Goal: Check status: Check status

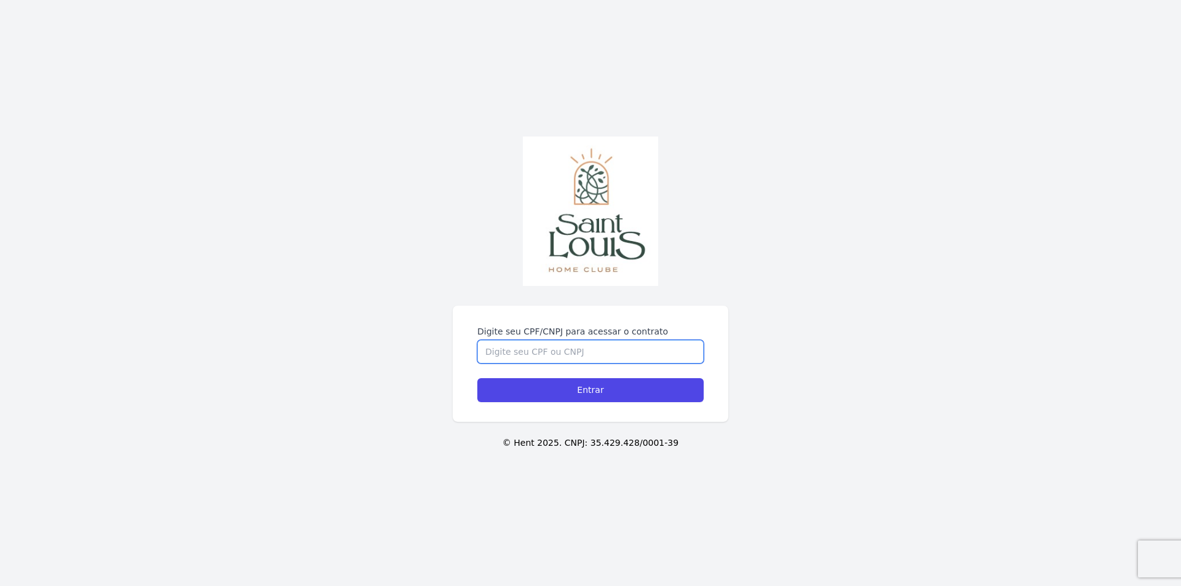
click at [508, 355] on input "Digite seu CPF/CNPJ para acessar o contrato" at bounding box center [590, 351] width 226 height 23
type input "02801234001"
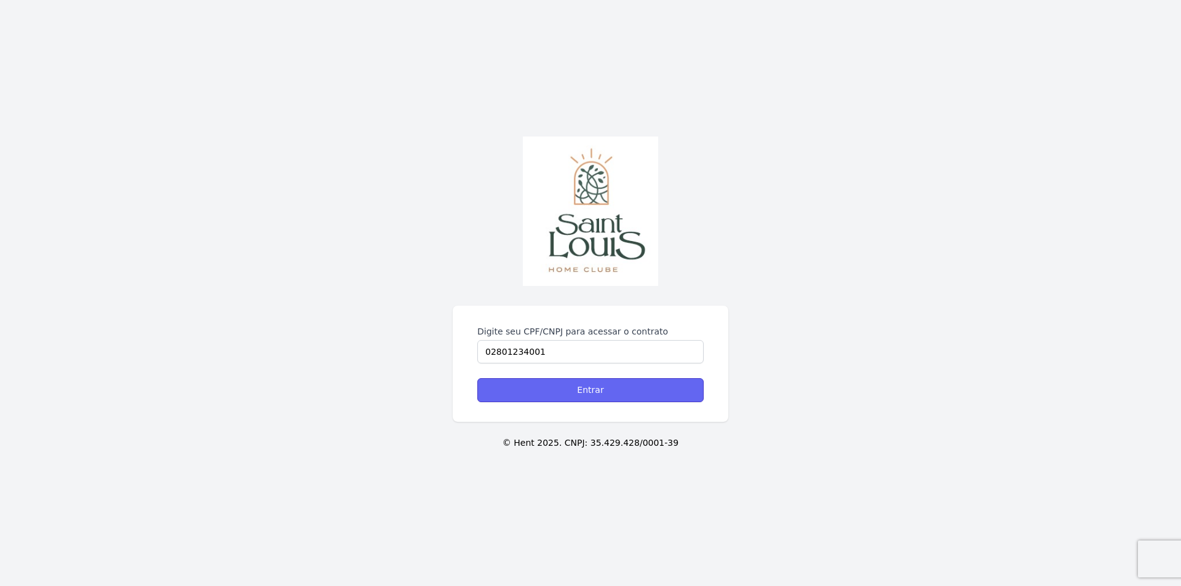
click at [610, 391] on input "Entrar" at bounding box center [590, 390] width 226 height 24
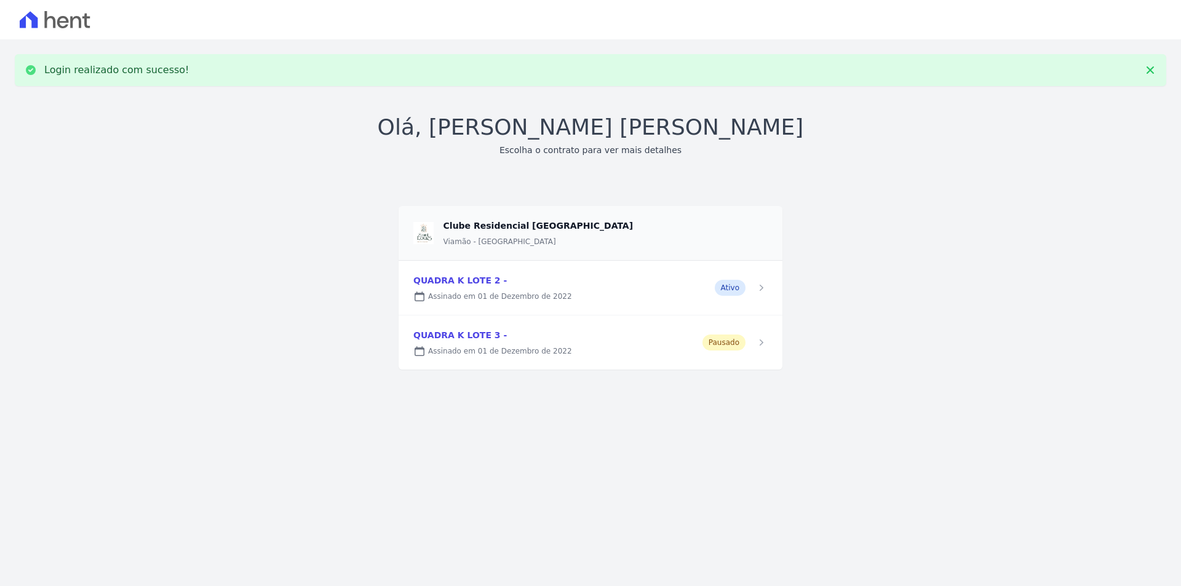
click at [498, 291] on link at bounding box center [591, 288] width 384 height 54
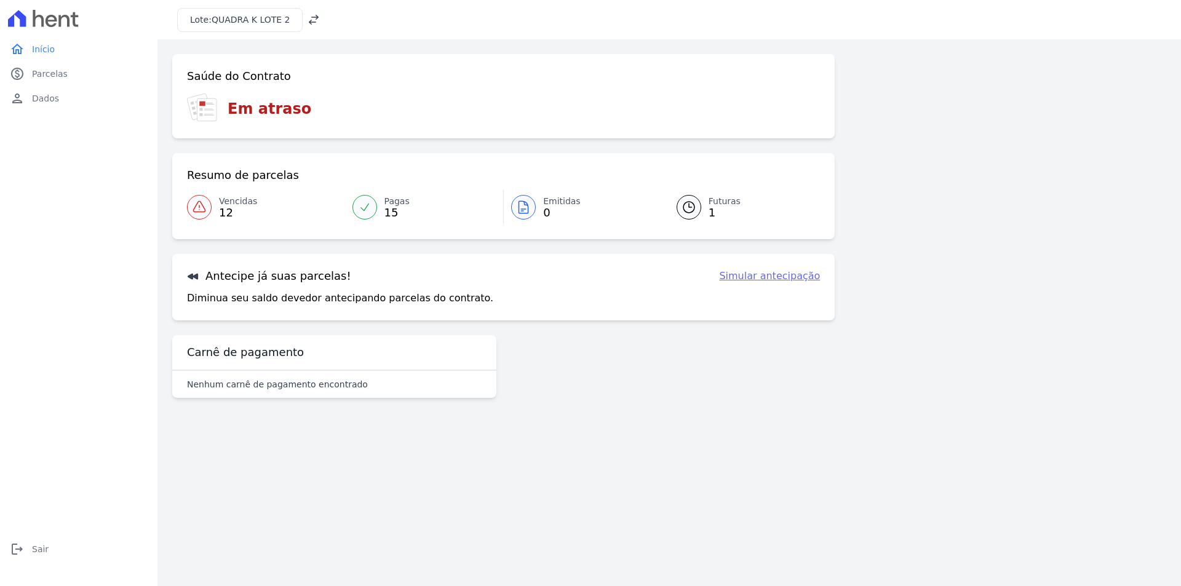
click at [223, 205] on span "Vencidas" at bounding box center [238, 201] width 38 height 13
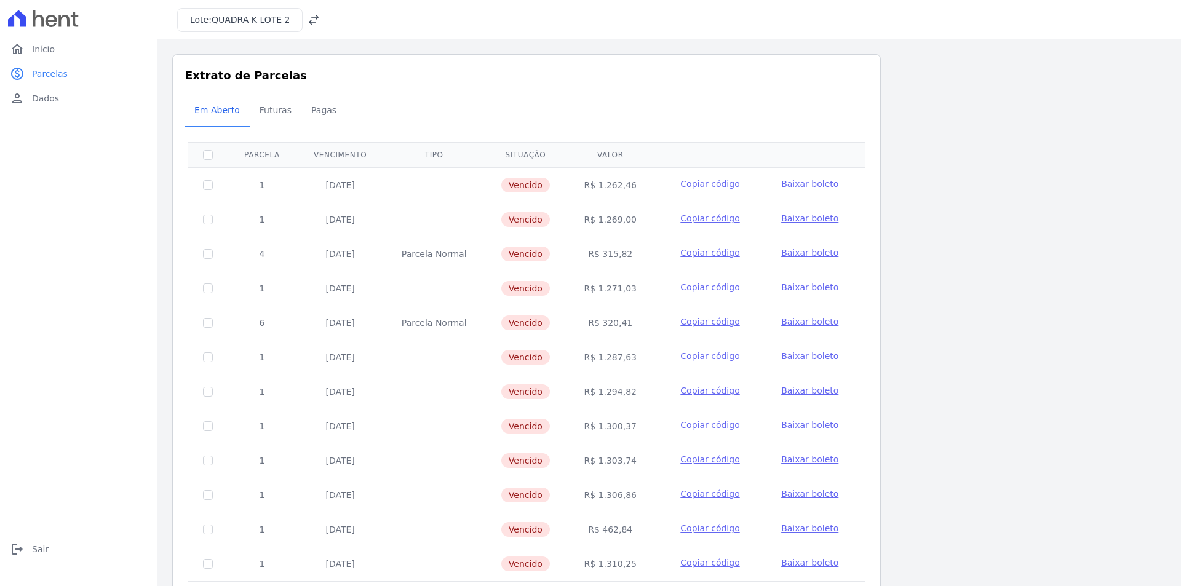
scroll to position [50, 0]
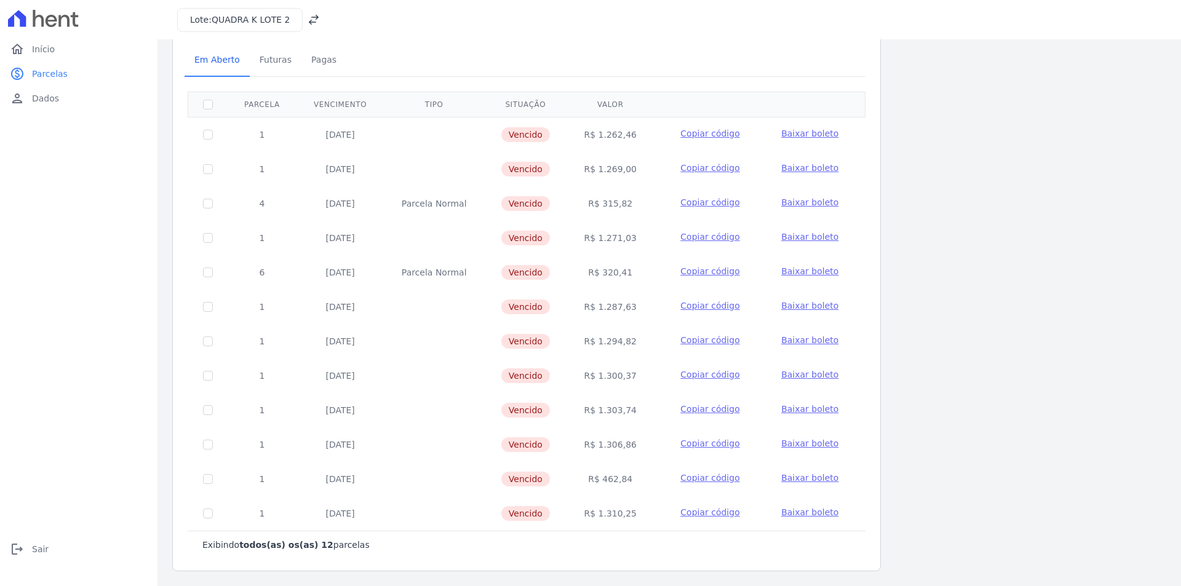
click at [340, 516] on td "25/09/2025" at bounding box center [340, 514] width 87 height 34
click at [266, 60] on span "Futuras" at bounding box center [275, 59] width 47 height 25
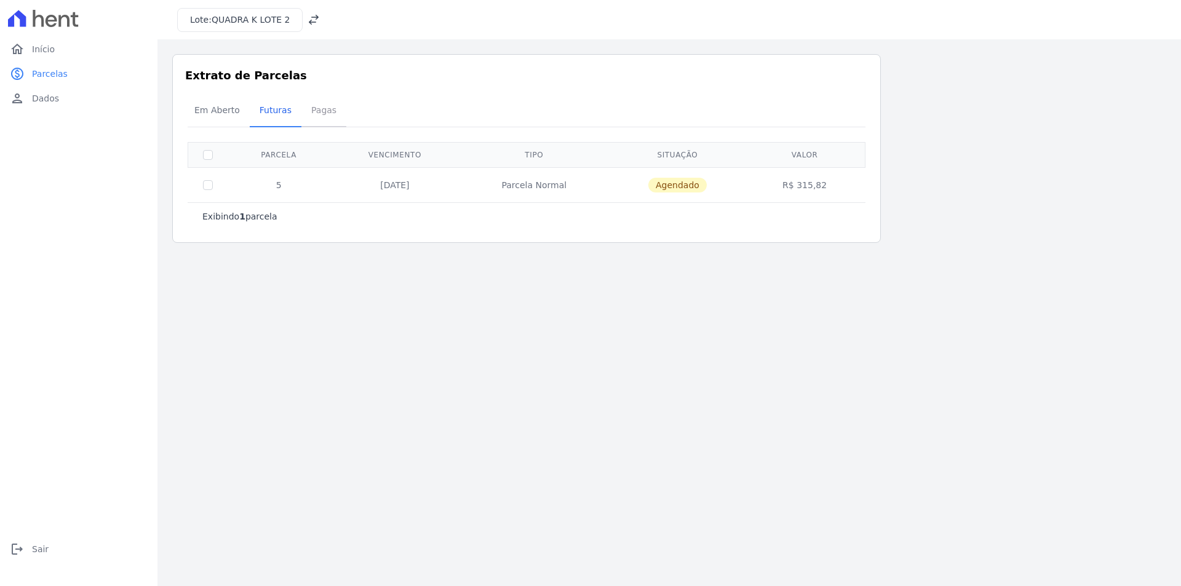
click at [313, 112] on span "Pagas" at bounding box center [324, 110] width 40 height 25
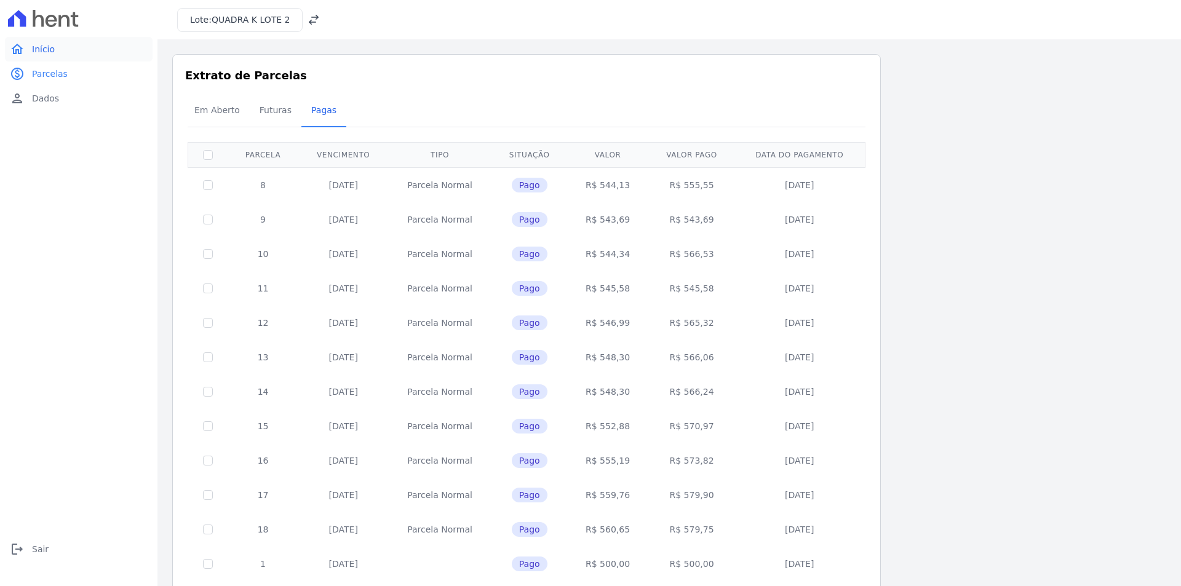
click at [48, 54] on span "Início" at bounding box center [43, 49] width 23 height 12
